Goal: Navigation & Orientation: Find specific page/section

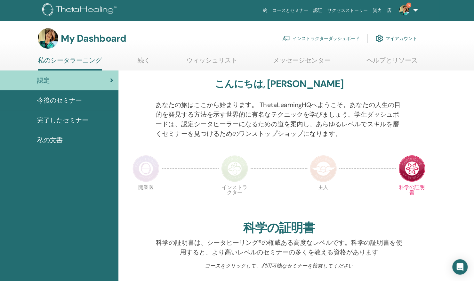
click at [307, 39] on link "インストラクターダッシュボード" at bounding box center [320, 38] width 77 height 14
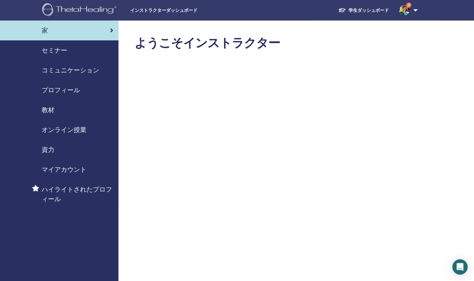
click at [62, 48] on span "セミナー" at bounding box center [55, 50] width 26 height 10
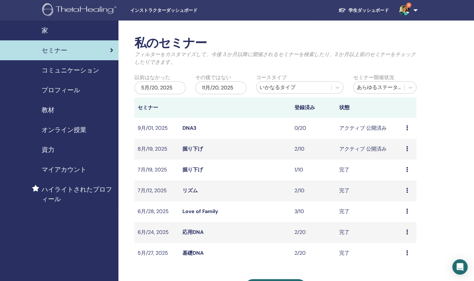
click at [44, 108] on span "教材" at bounding box center [48, 110] width 13 height 10
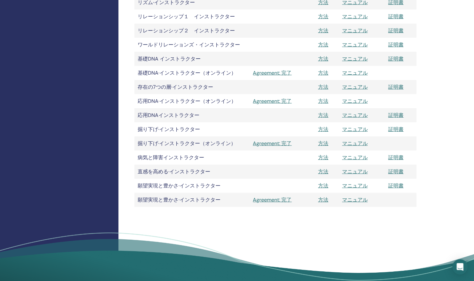
scroll to position [768, 0]
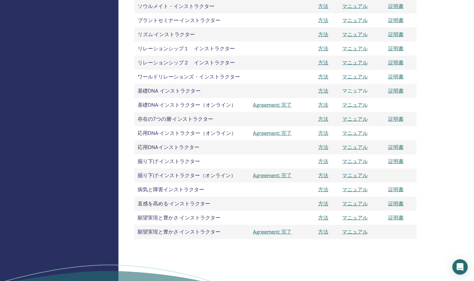
click at [356, 90] on link "マニュアル" at bounding box center [355, 90] width 26 height 7
